Goal: Understand process/instructions: Learn how to perform a task or action

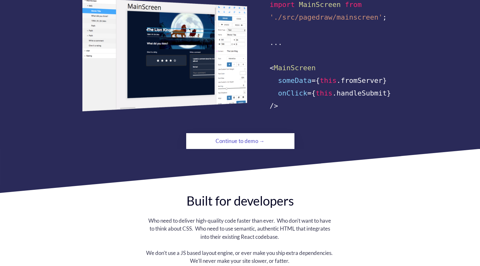
scroll to position [432, 0]
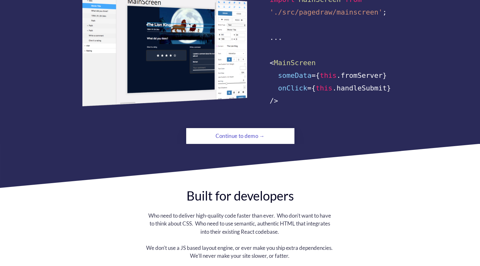
click at [238, 130] on div "Continue to demo →" at bounding box center [240, 136] width 74 height 13
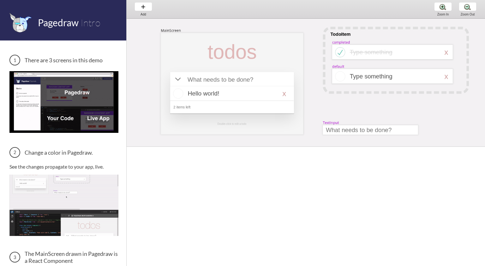
scroll to position [0, 11]
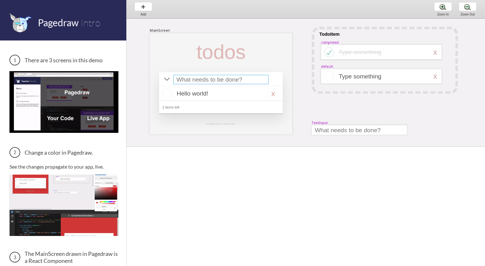
click at [224, 78] on div at bounding box center [220, 79] width 95 height 9
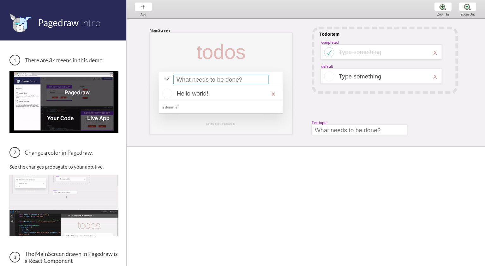
select select "15"
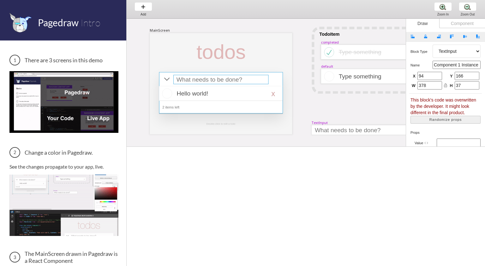
click at [278, 77] on div at bounding box center [221, 92] width 124 height 41
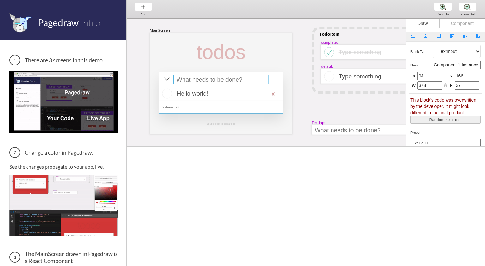
select select "4"
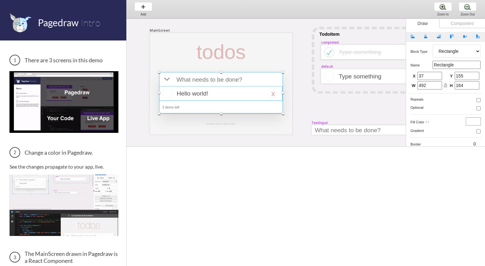
click at [218, 92] on div at bounding box center [220, 93] width 123 height 15
select select "16"
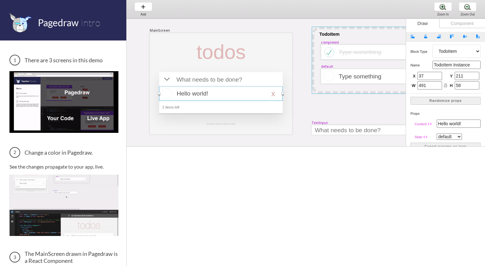
click at [357, 29] on div at bounding box center [385, 60] width 146 height 67
select select "1"
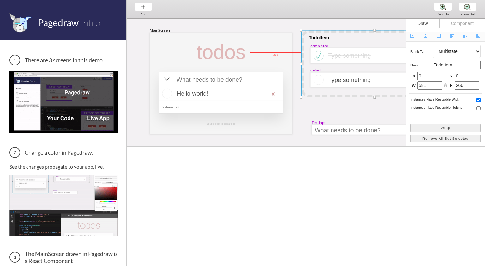
drag, startPoint x: 357, startPoint y: 29, endPoint x: 346, endPoint y: 32, distance: 10.9
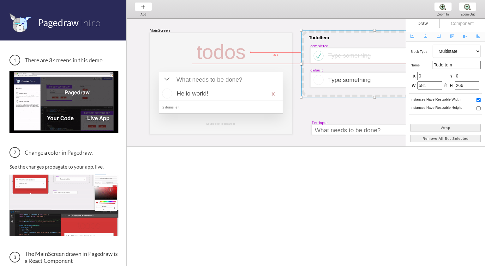
click at [346, 32] on div at bounding box center [374, 63] width 146 height 67
